Goal: Contribute content: Contribute content

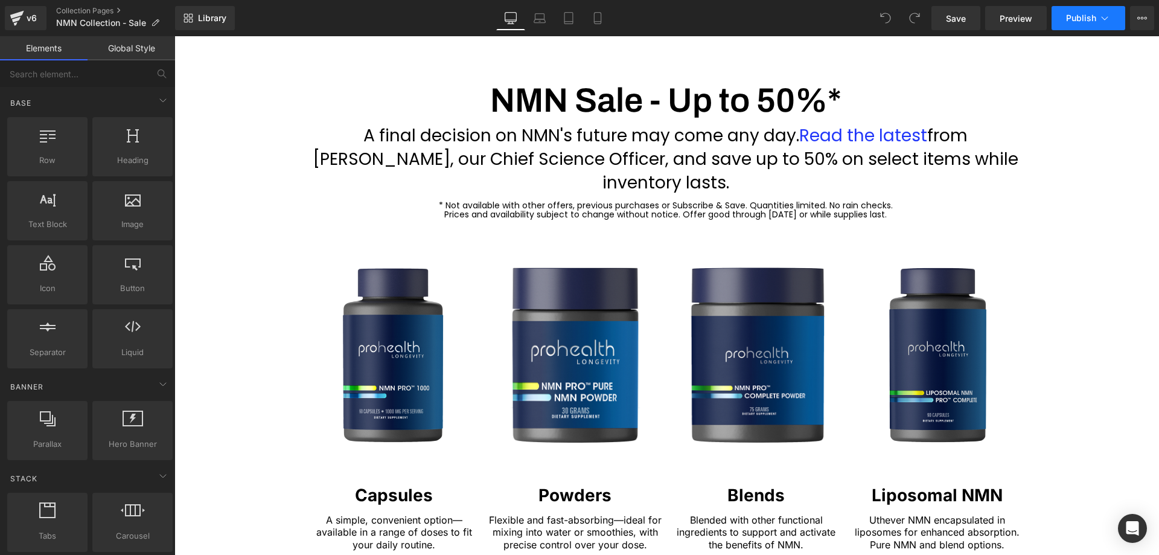
click at [1079, 16] on span "Publish" at bounding box center [1081, 18] width 30 height 10
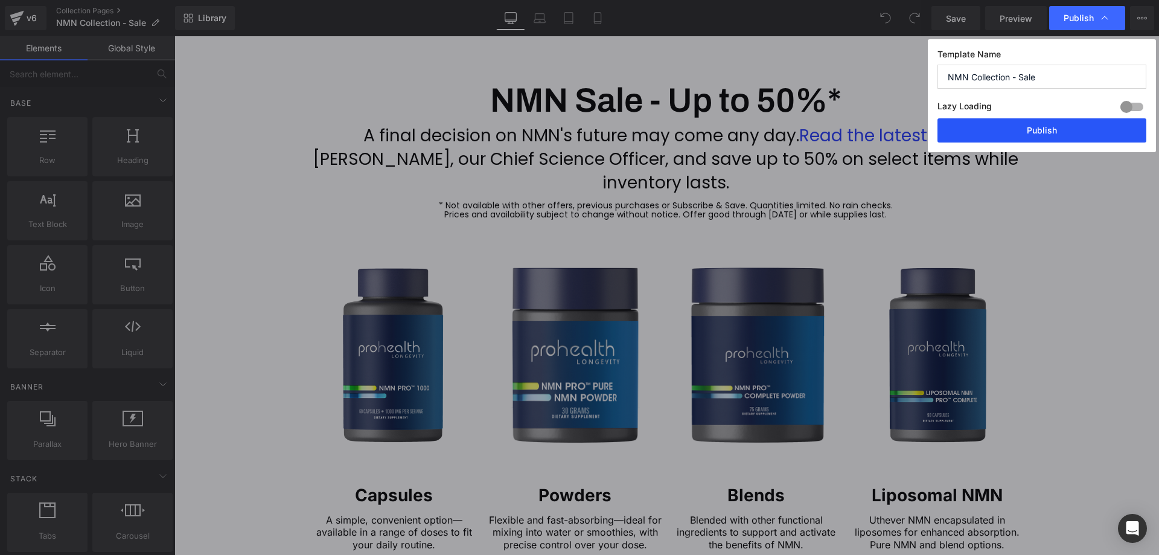
click at [1031, 132] on button "Publish" at bounding box center [1042, 130] width 209 height 24
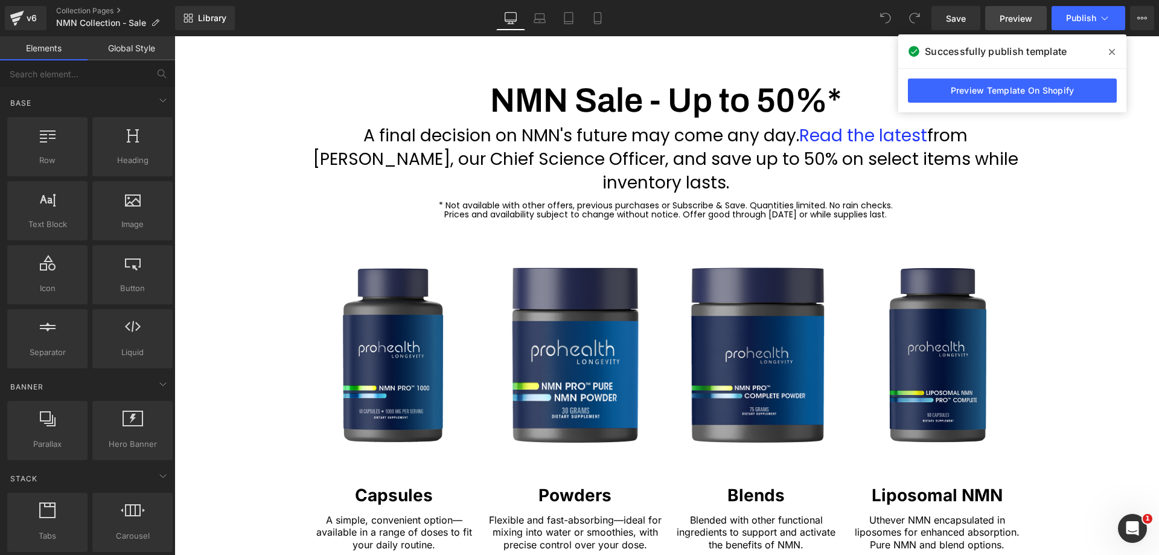
click at [1013, 24] on span "Preview" at bounding box center [1016, 18] width 33 height 13
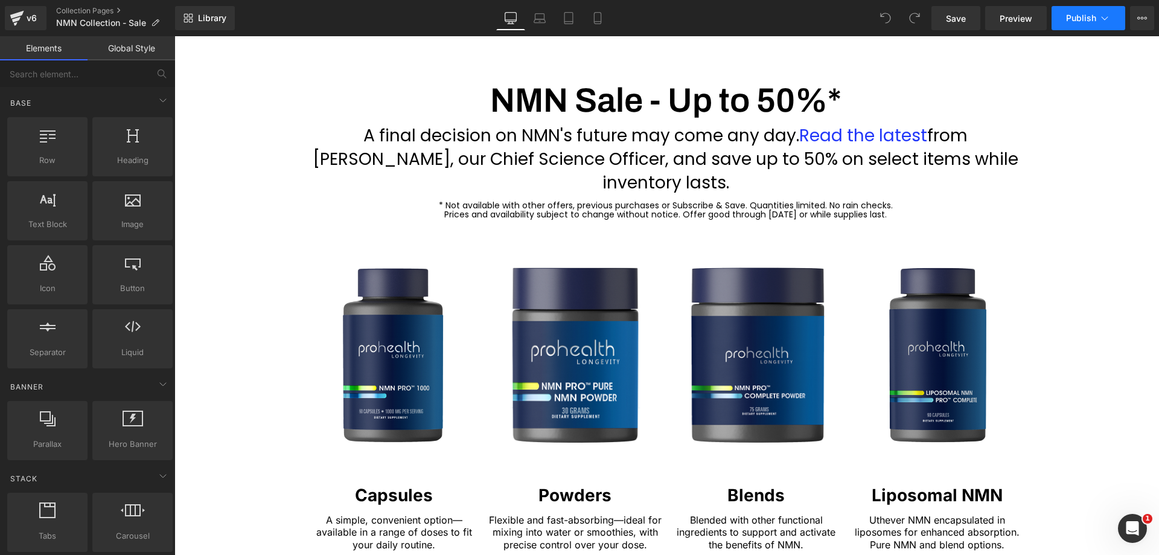
click at [1075, 16] on span "Publish" at bounding box center [1081, 18] width 30 height 10
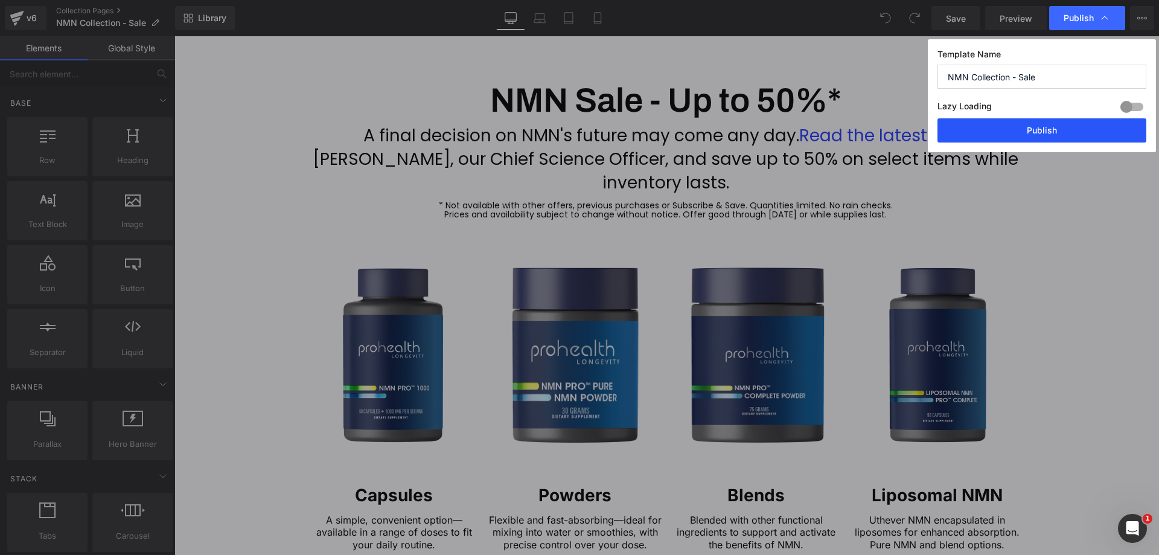
click at [1011, 132] on button "Publish" at bounding box center [1042, 130] width 209 height 24
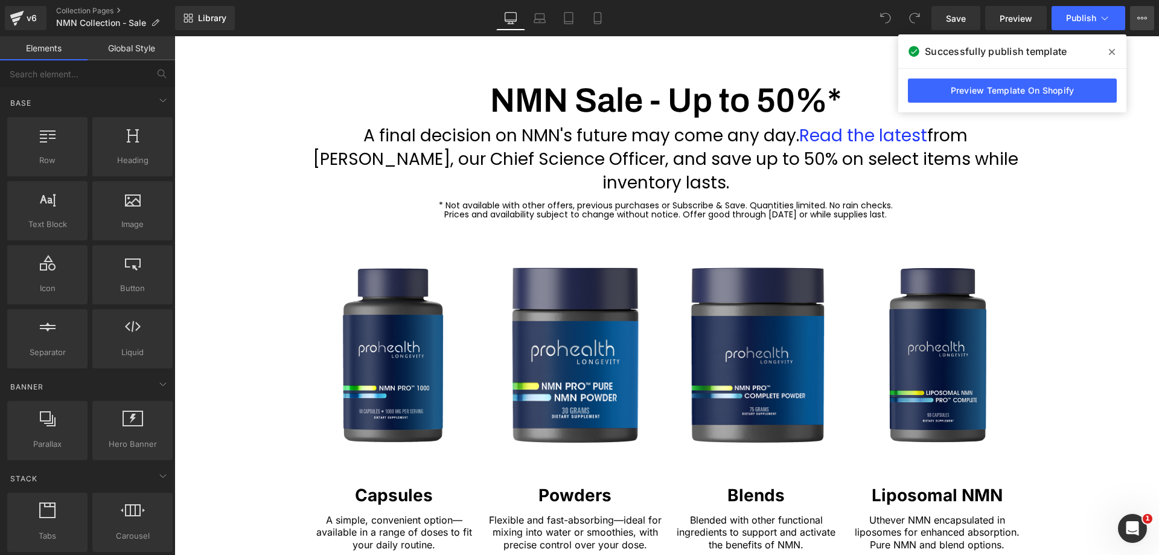
click at [1140, 22] on icon at bounding box center [1143, 18] width 10 height 10
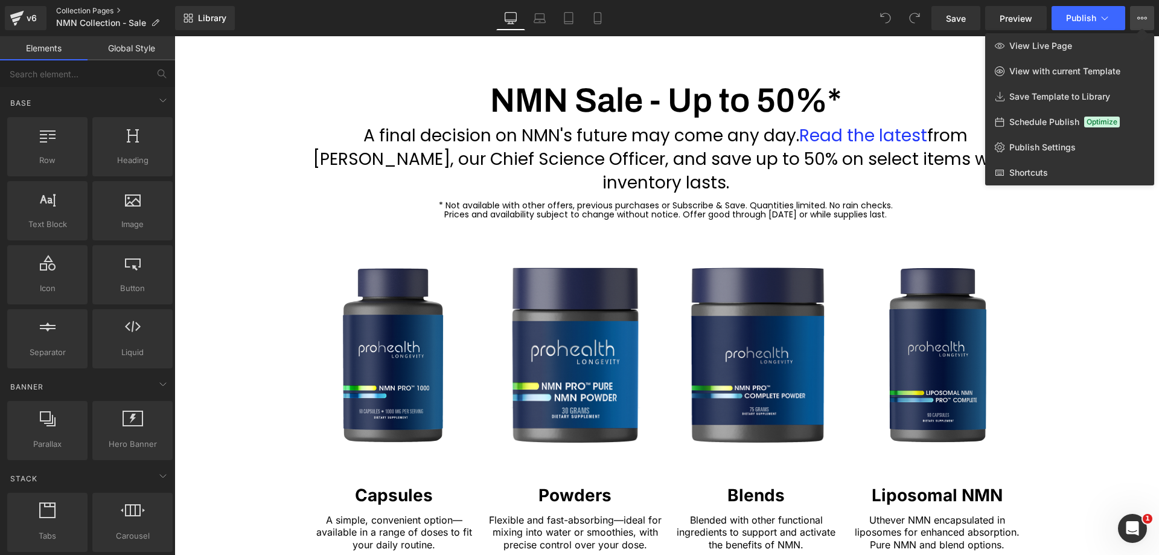
click at [69, 8] on link "Collection Pages" at bounding box center [115, 11] width 119 height 10
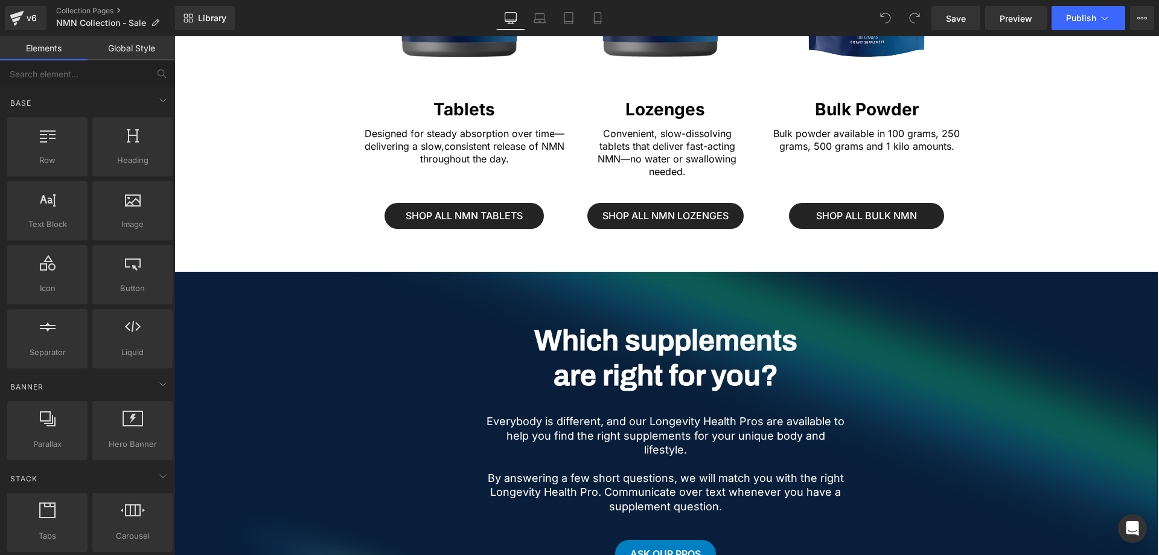
scroll to position [862, 0]
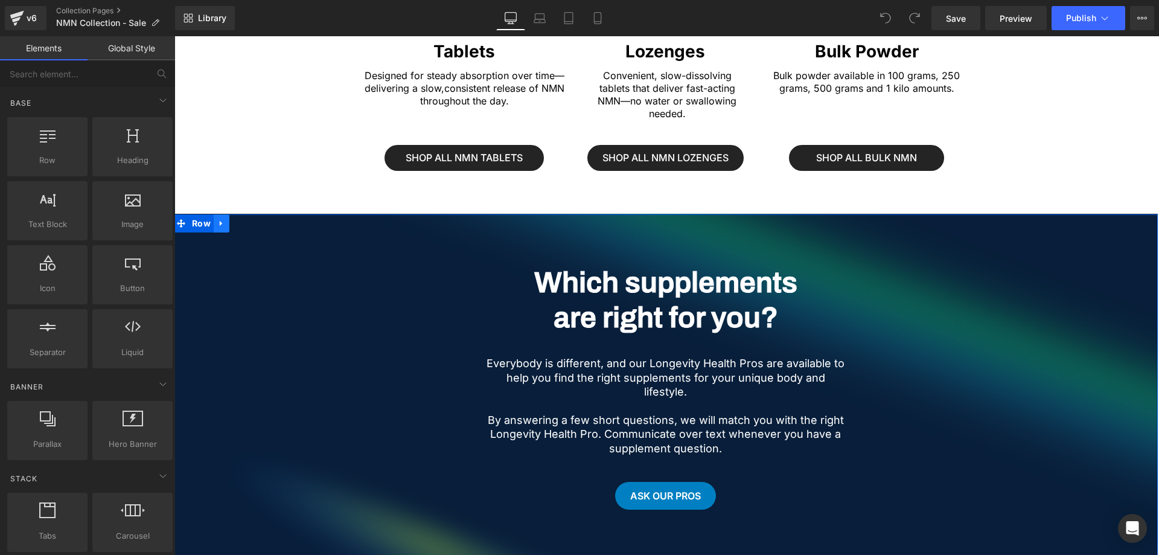
click at [220, 221] on icon at bounding box center [221, 223] width 2 height 5
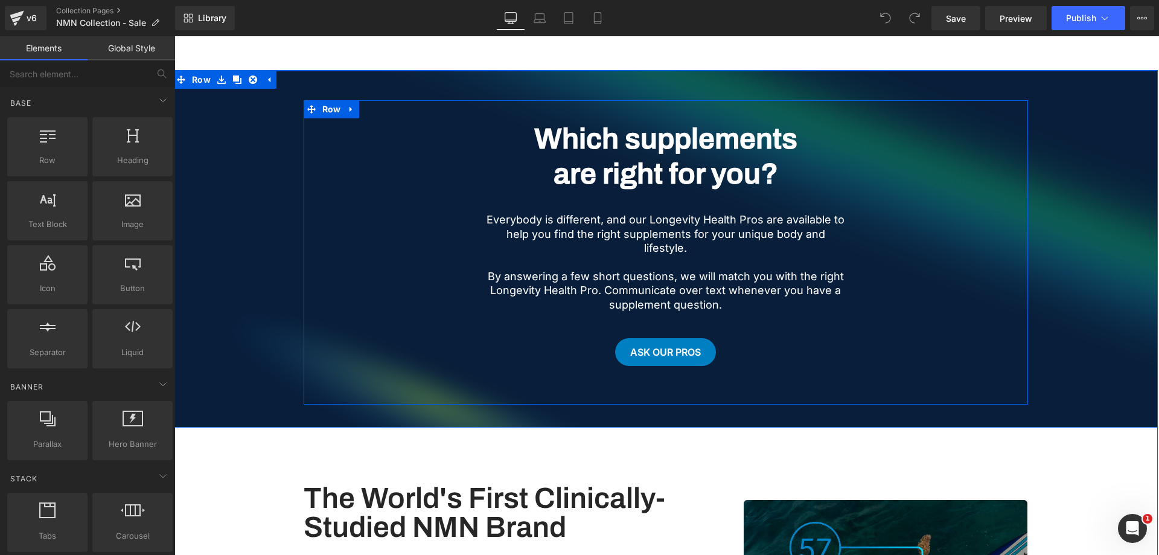
scroll to position [0, 0]
click at [354, 105] on icon at bounding box center [351, 109] width 8 height 9
click at [382, 105] on icon at bounding box center [383, 109] width 8 height 8
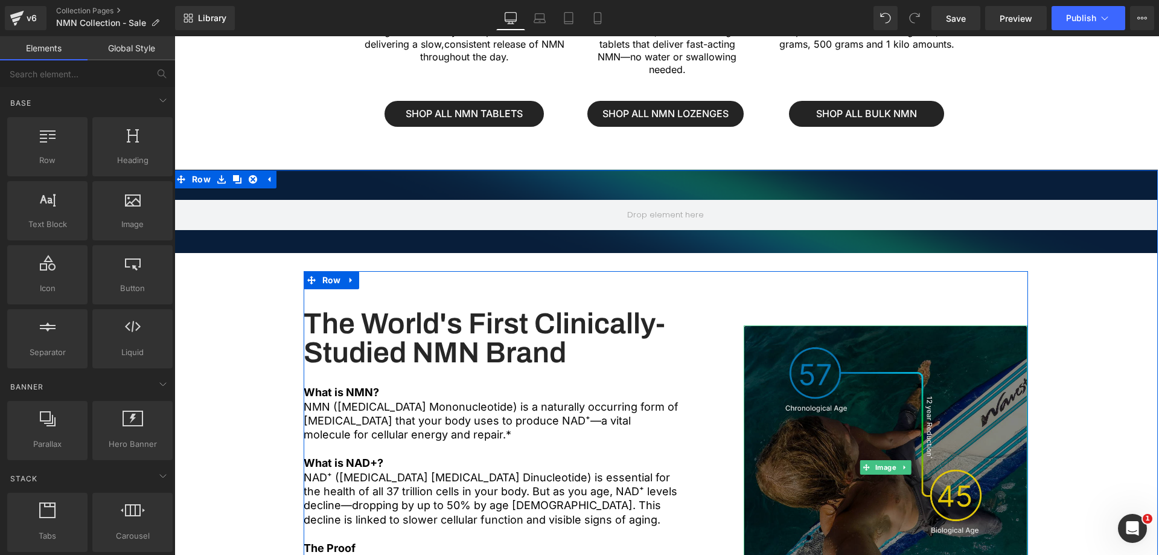
scroll to position [862, 0]
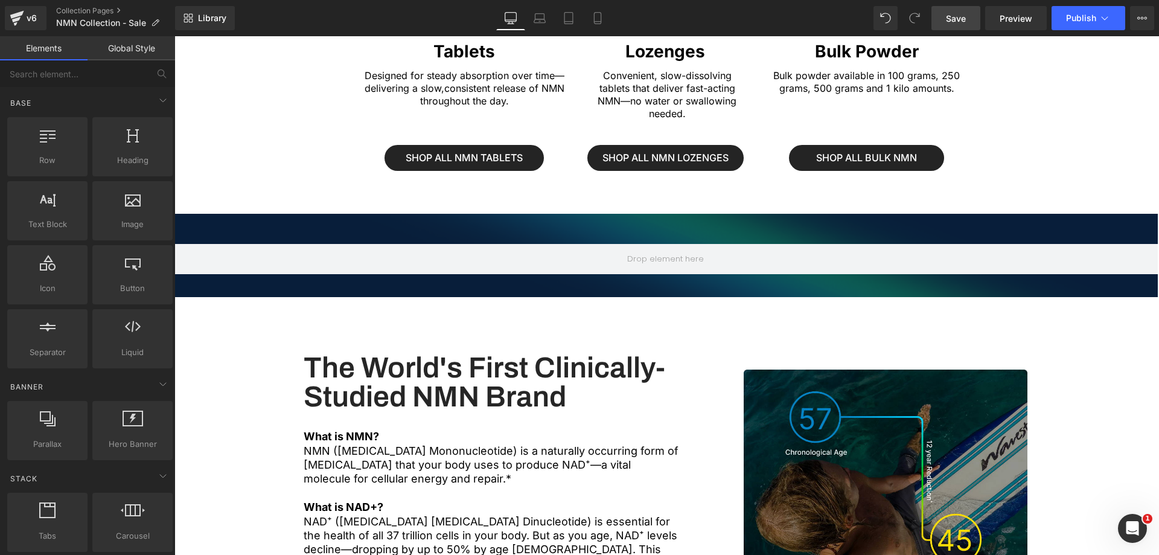
click at [953, 18] on span "Save" at bounding box center [956, 18] width 20 height 13
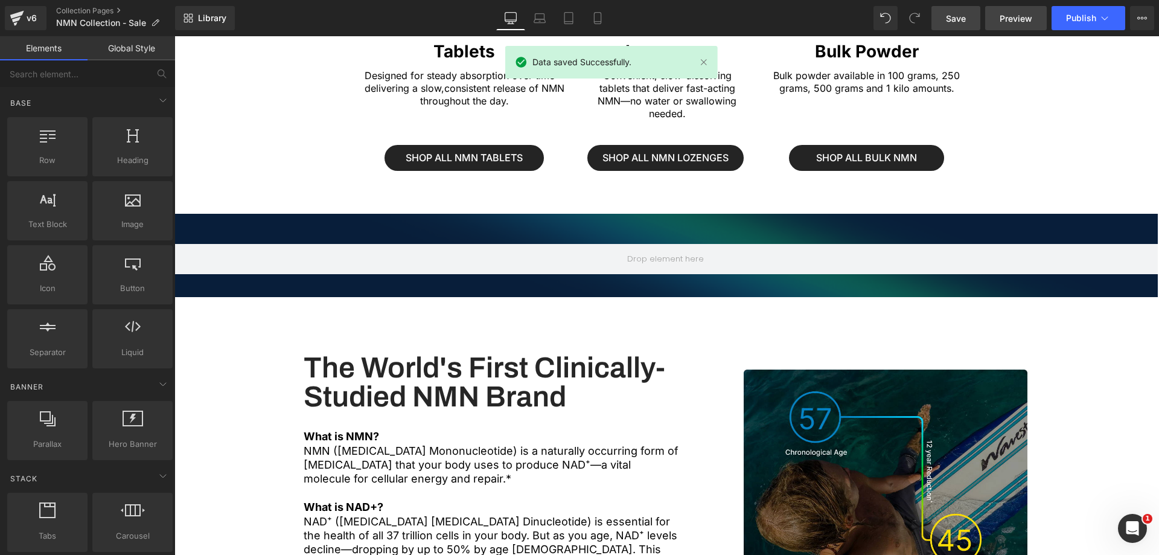
click at [1012, 14] on span "Preview" at bounding box center [1016, 18] width 33 height 13
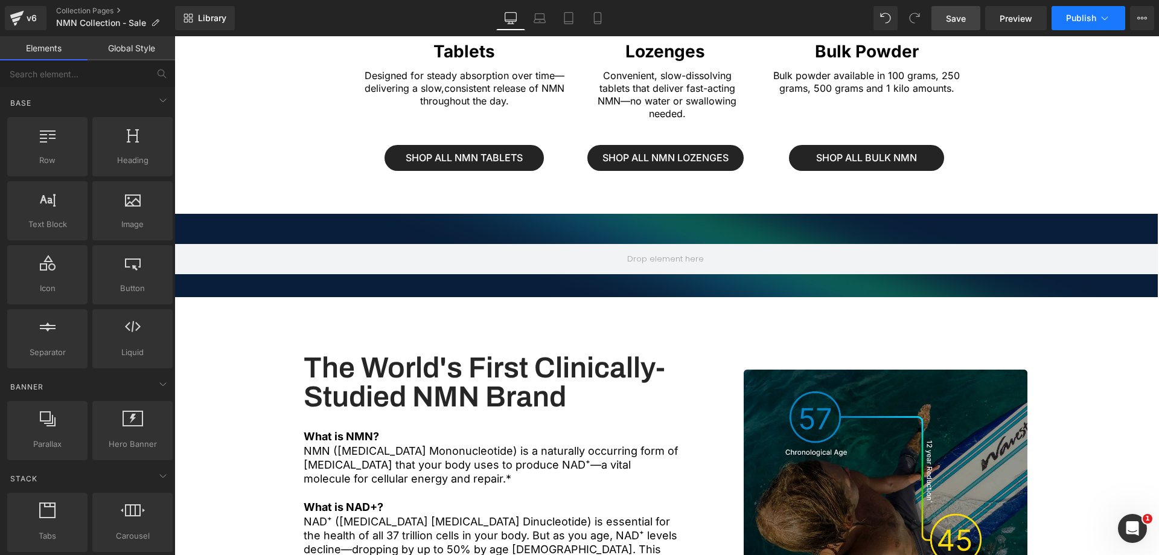
click at [1079, 19] on span "Publish" at bounding box center [1081, 18] width 30 height 10
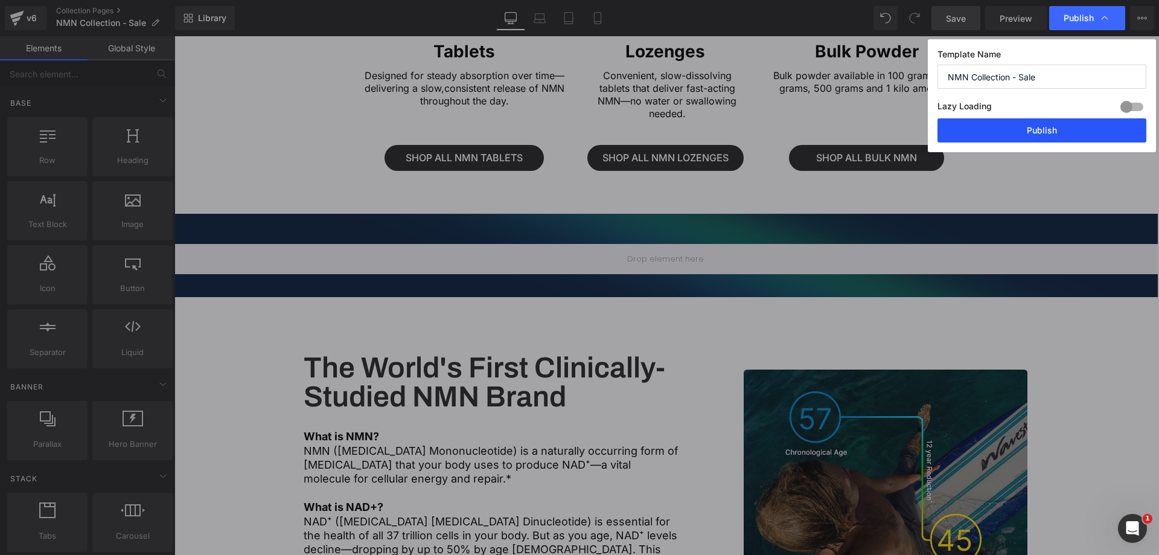
click at [1029, 129] on button "Publish" at bounding box center [1042, 130] width 209 height 24
